Goal: Navigation & Orientation: Find specific page/section

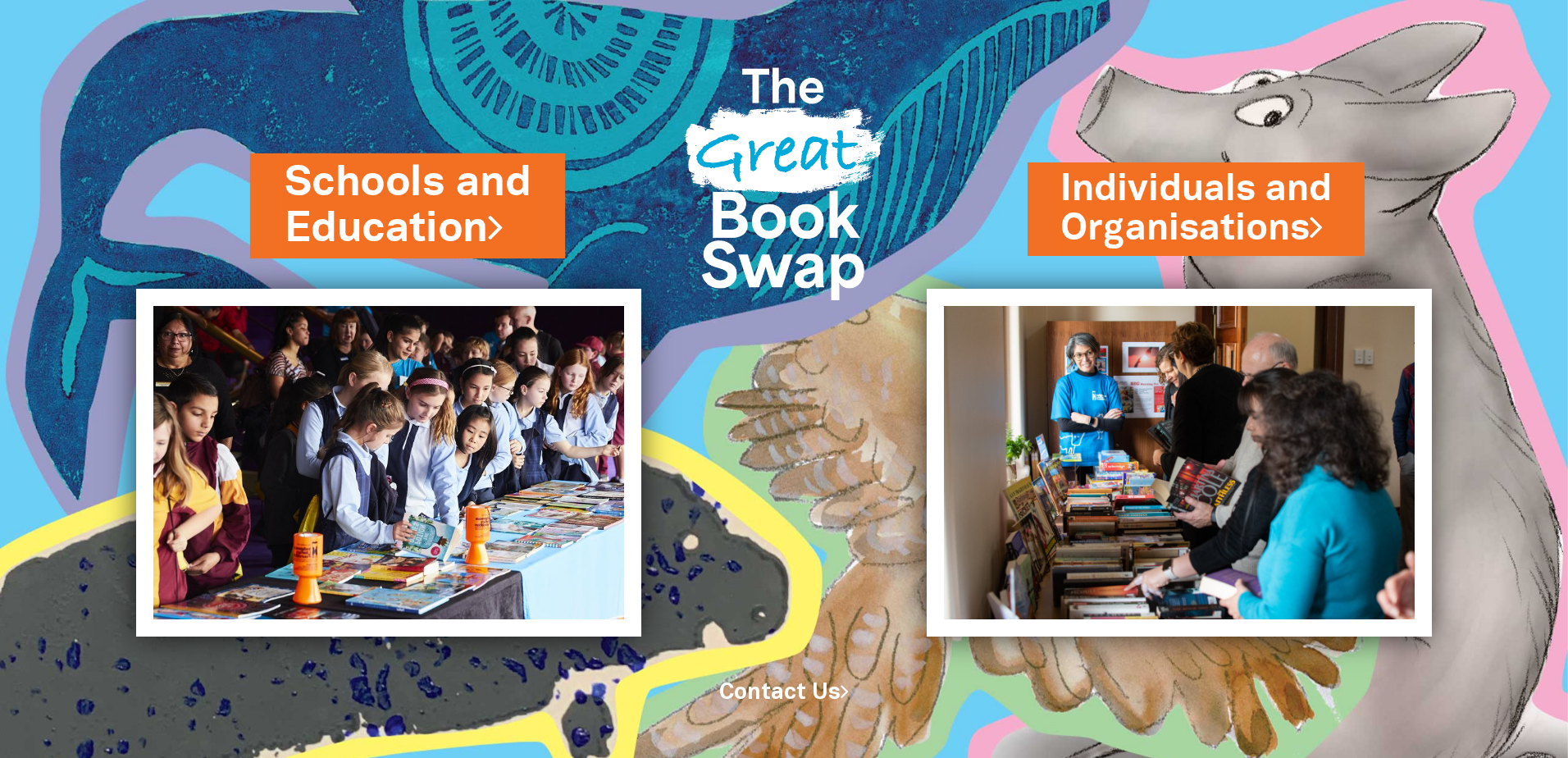
click at [388, 222] on link "Schools and Education" at bounding box center [407, 205] width 246 height 103
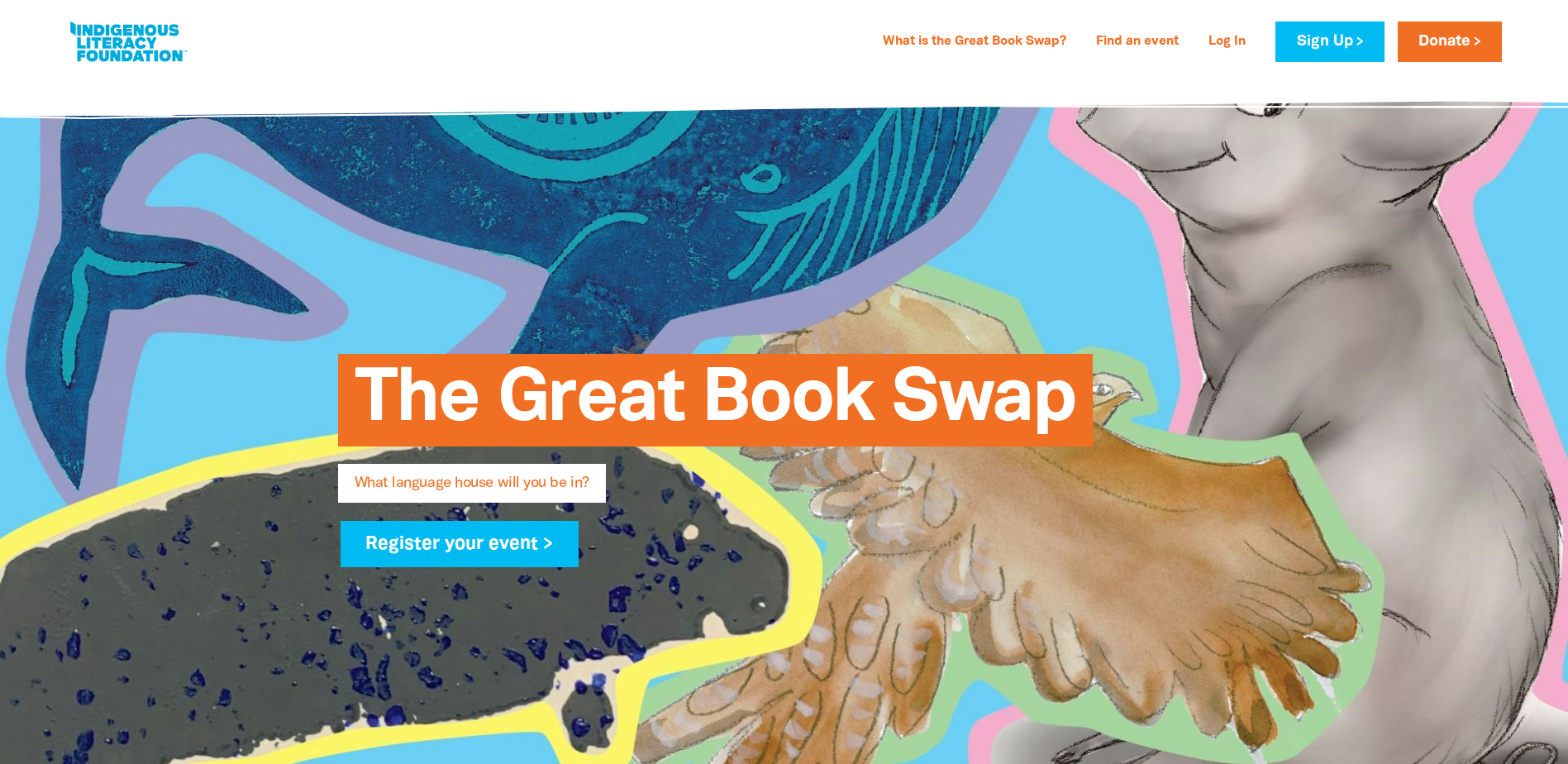
drag, startPoint x: 118, startPoint y: 61, endPoint x: 118, endPoint y: 52, distance: 9.0
click at [118, 61] on link at bounding box center [128, 42] width 124 height 51
click at [128, 42] on link at bounding box center [128, 42] width 124 height 51
